Goal: Obtain resource: Download file/media

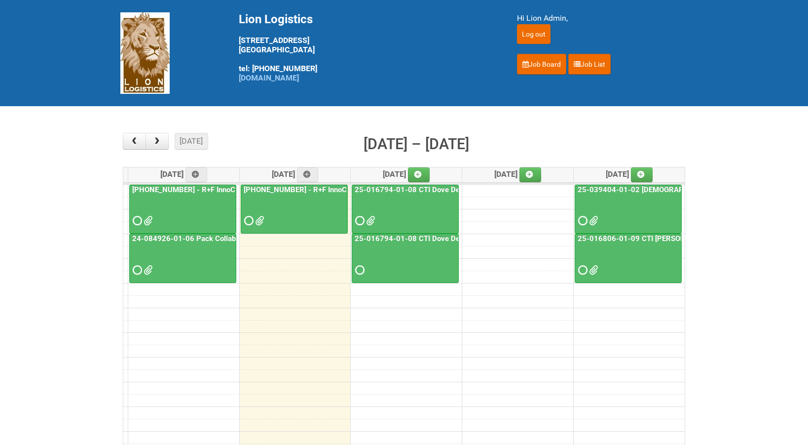
click at [398, 189] on link "25-016794-01-08 CTI Dove Deep Moisture" at bounding box center [427, 189] width 148 height 9
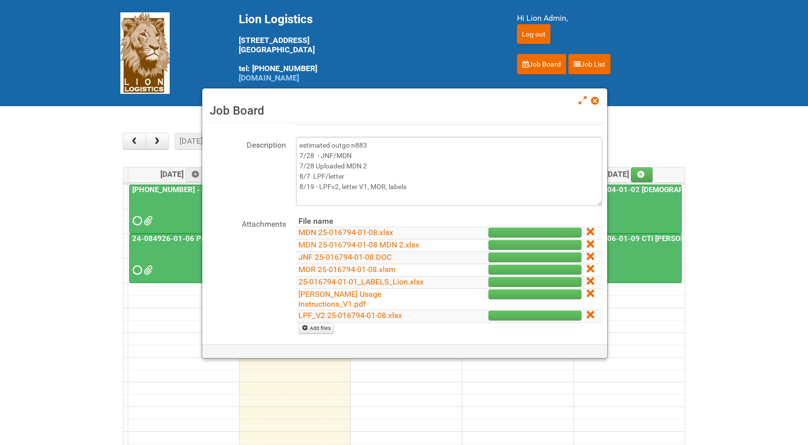
scroll to position [74, 0]
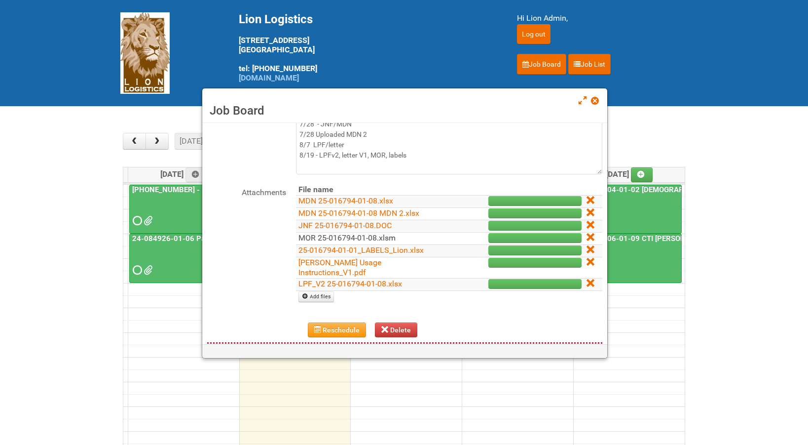
click at [373, 235] on link "MOR 25-016794-01-08.xlsm" at bounding box center [347, 237] width 97 height 9
click at [351, 251] on link "25-016794-01-01_LABELS_Lion.xlsx" at bounding box center [361, 249] width 125 height 9
drag, startPoint x: 596, startPoint y: 101, endPoint x: 601, endPoint y: 96, distance: 7.0
click at [596, 101] on span at bounding box center [594, 100] width 7 height 7
